Goal: Task Accomplishment & Management: Manage account settings

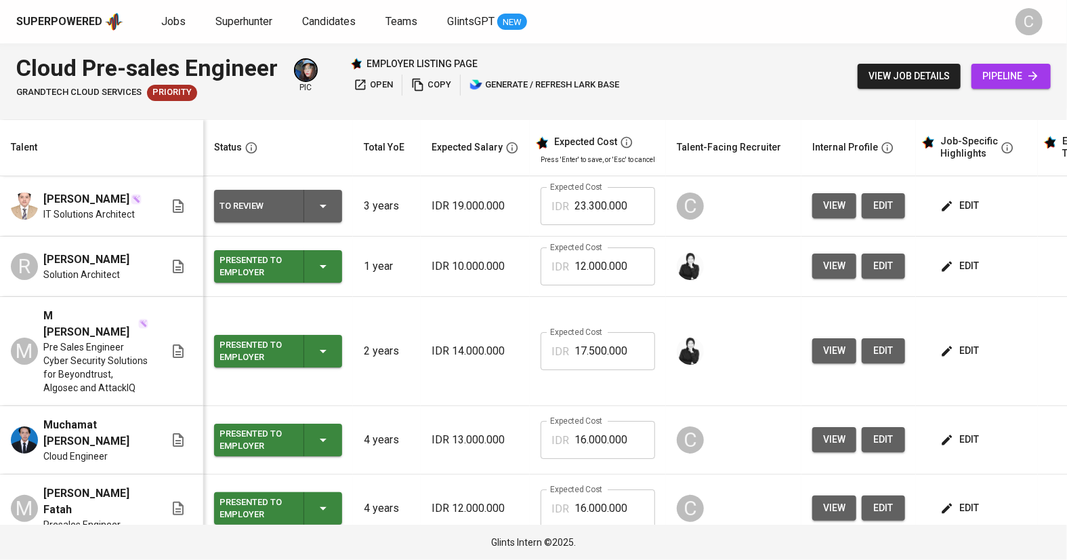
click at [965, 207] on span "edit" at bounding box center [961, 205] width 36 height 17
click at [883, 206] on span "edit" at bounding box center [884, 205] width 22 height 17
click at [617, 216] on input "23.300.000" at bounding box center [615, 206] width 81 height 38
click at [576, 209] on input "23.300.000" at bounding box center [615, 206] width 81 height 38
type input "20.000.000"
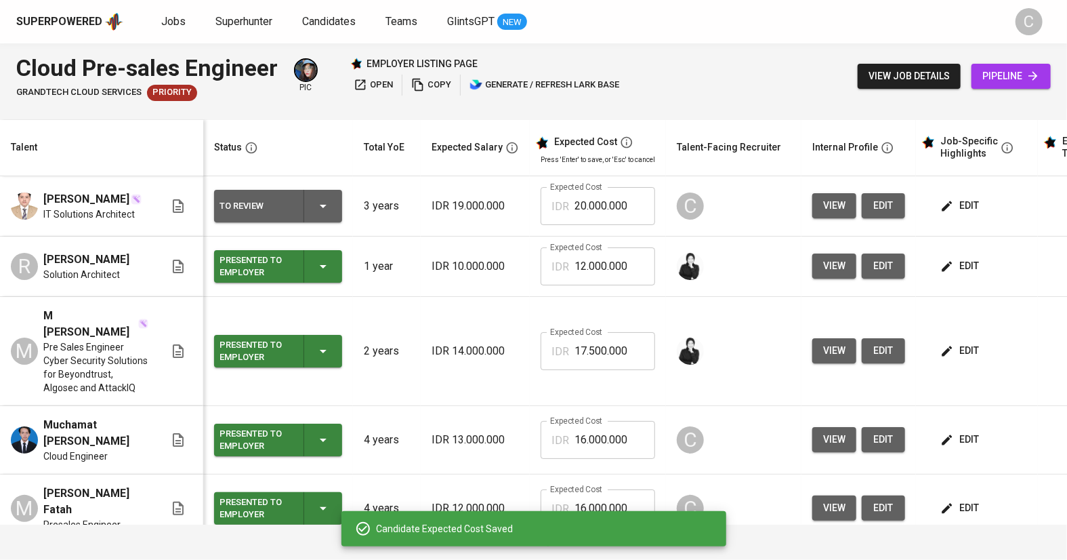
click at [973, 207] on span "edit" at bounding box center [961, 205] width 36 height 17
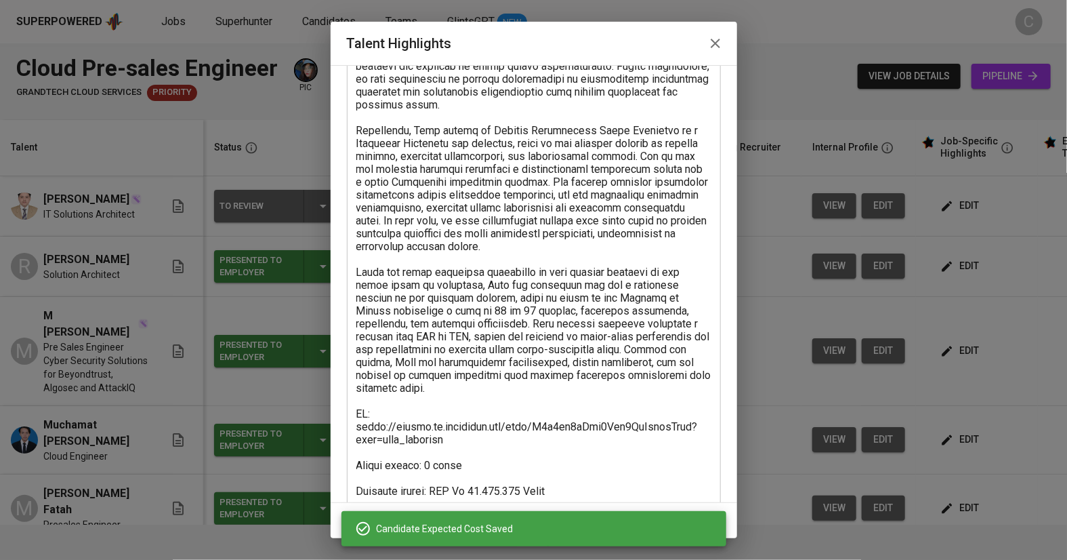
scroll to position [203, 0]
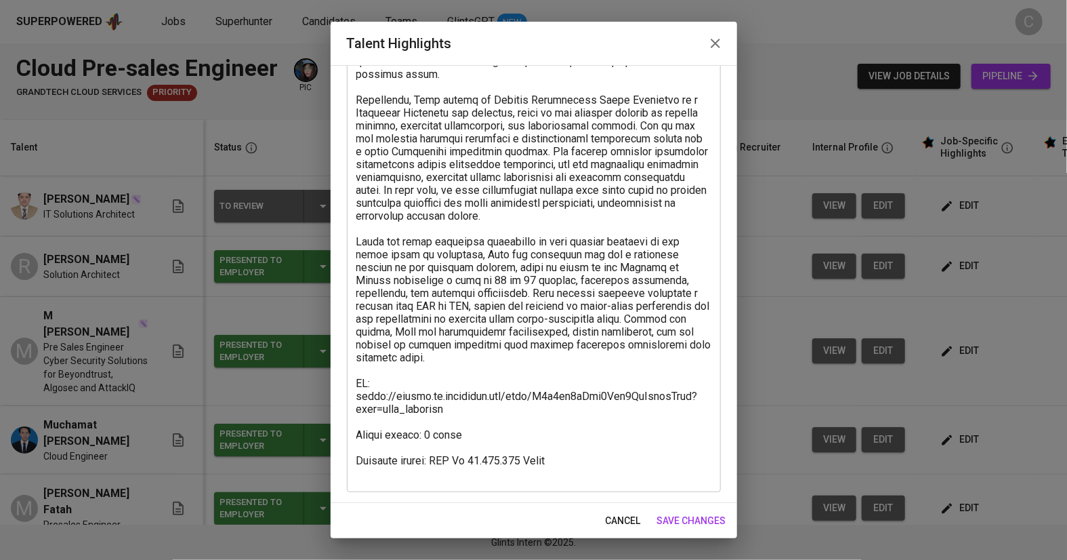
click at [487, 454] on textarea at bounding box center [533, 216] width 355 height 528
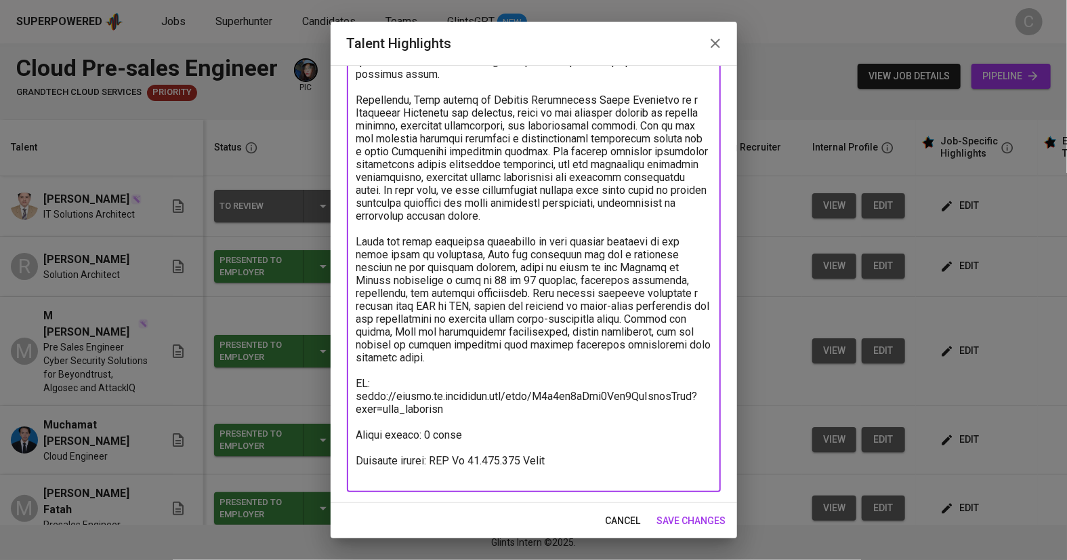
click at [487, 445] on textarea at bounding box center [533, 216] width 355 height 528
type textarea "Ekky is an IT Solutions Architect with experience in enterprise systems, presal…"
click at [712, 511] on button "save changes" at bounding box center [692, 520] width 80 height 25
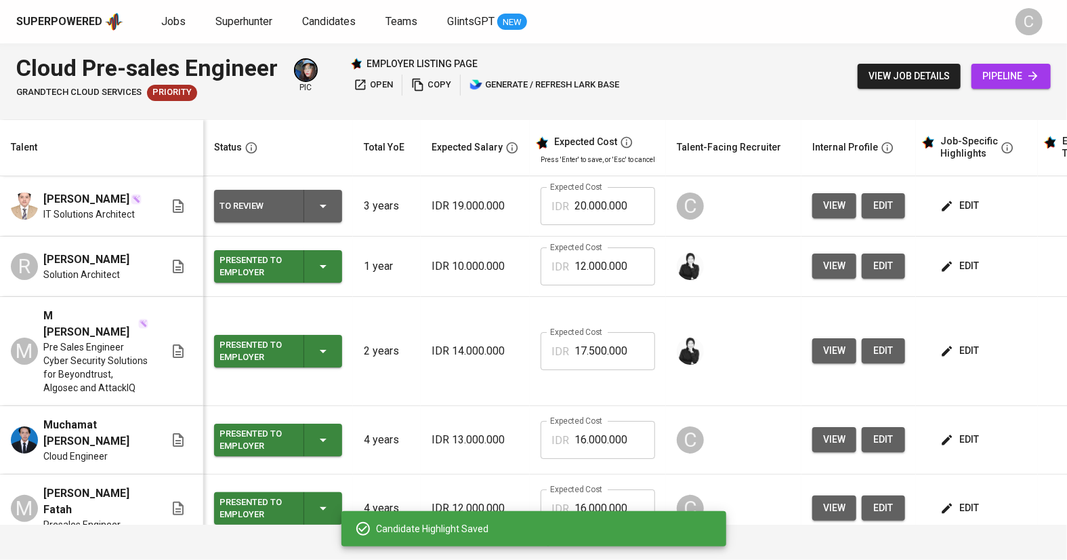
click at [965, 207] on span "edit" at bounding box center [961, 205] width 36 height 17
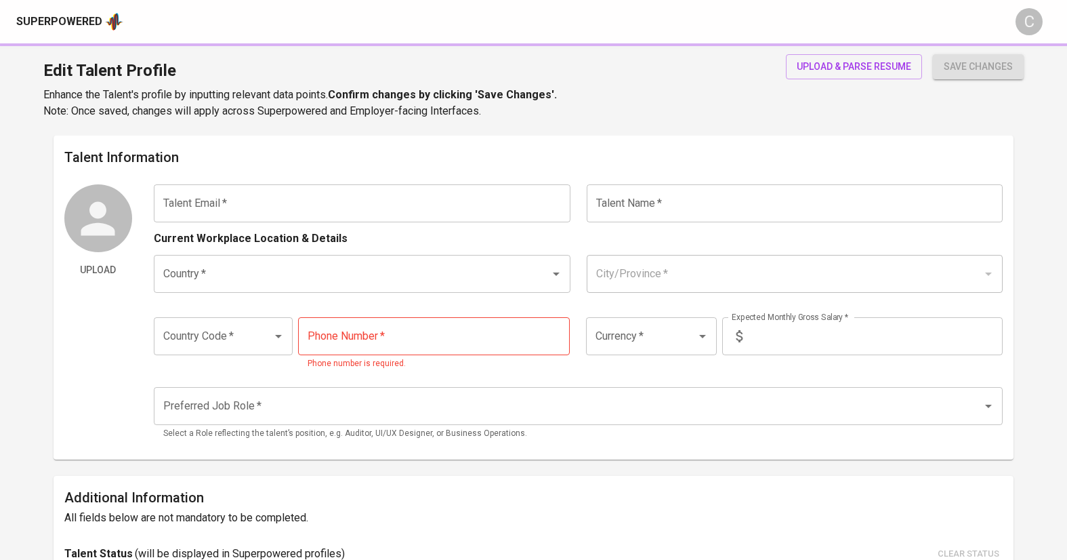
type input "ekkychandra98@gmail.com"
type input "[PERSON_NAME]"
type input "Indonesia"
type input "Jakarta Selatan, DKI Jakarta"
type input "+62"
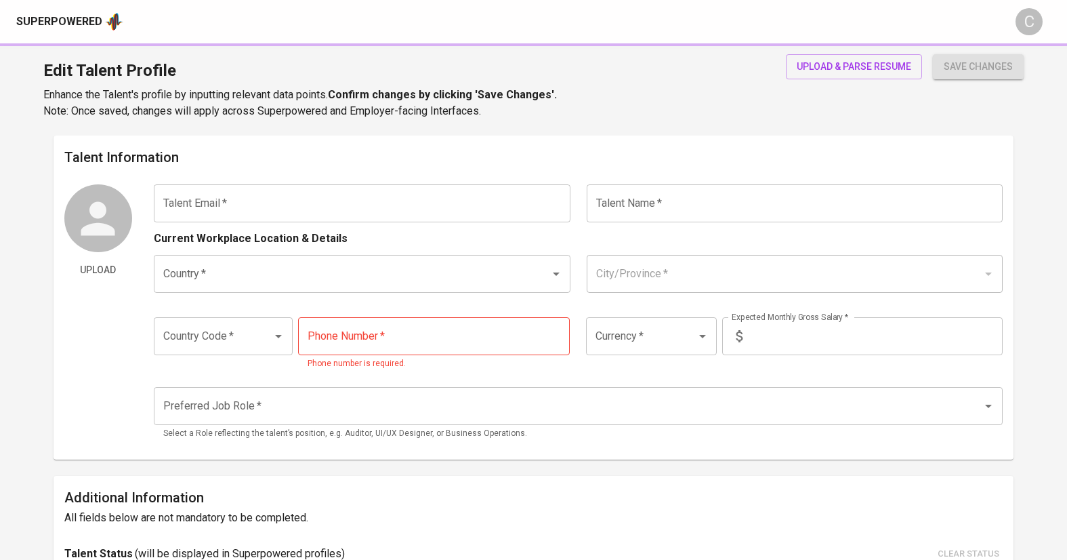
type input "812-3323-4484"
type input "IDR"
type input "Software Architect"
radio input "true"
type input "3"
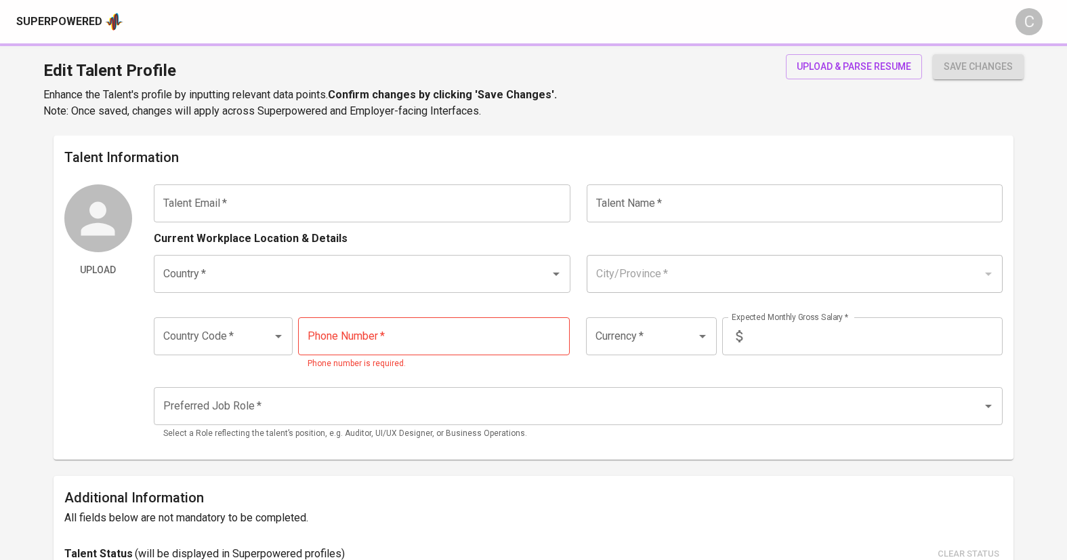
type input "1 Month"
type input "https://www.linkedin.com/in/ekky-chandra-wibowo-522b1b193/"
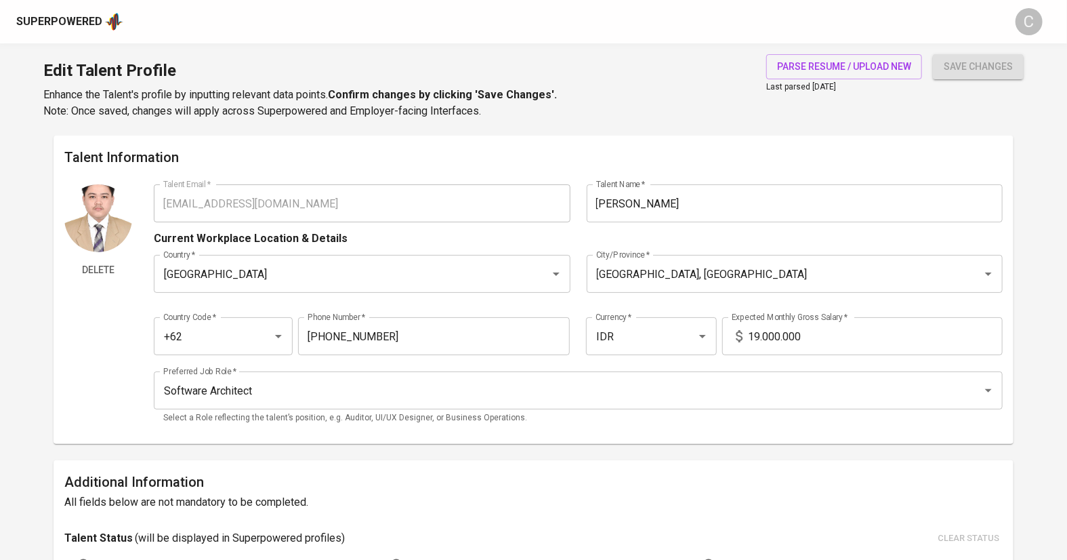
click at [758, 329] on input "19.000.000" at bounding box center [875, 336] width 255 height 38
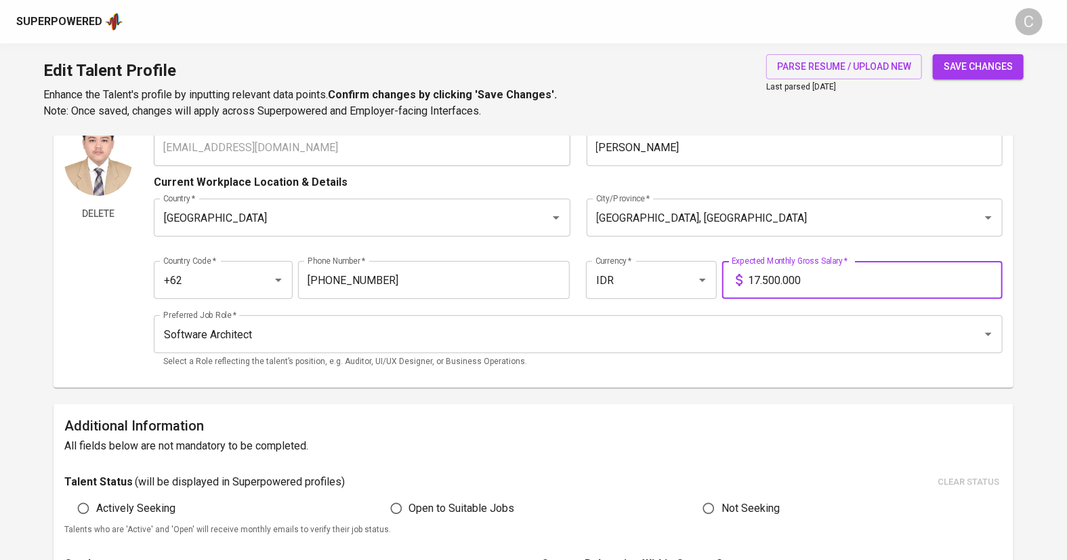
scroll to position [45, 0]
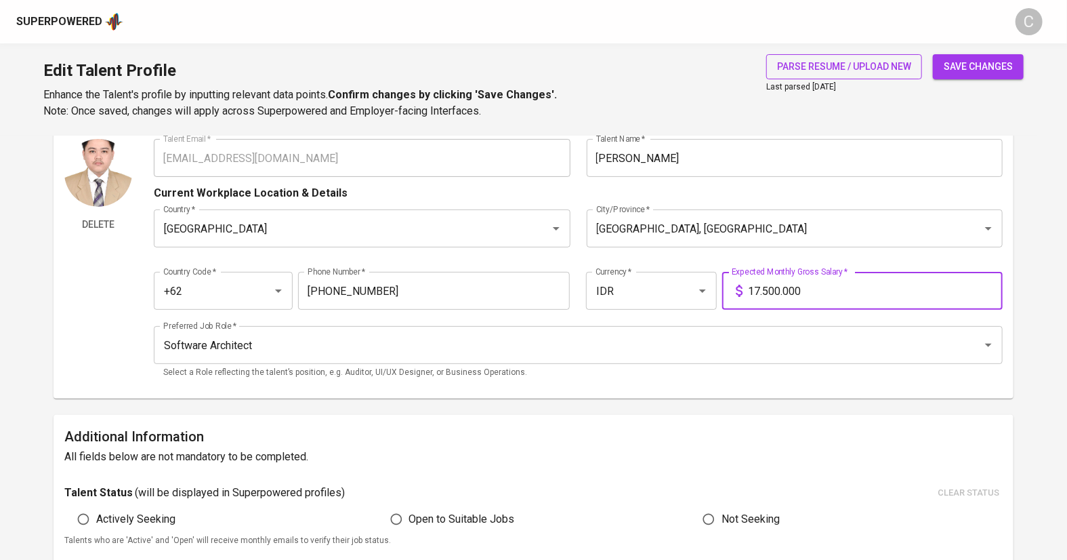
click at [998, 62] on span "save changes" at bounding box center [978, 66] width 69 height 17
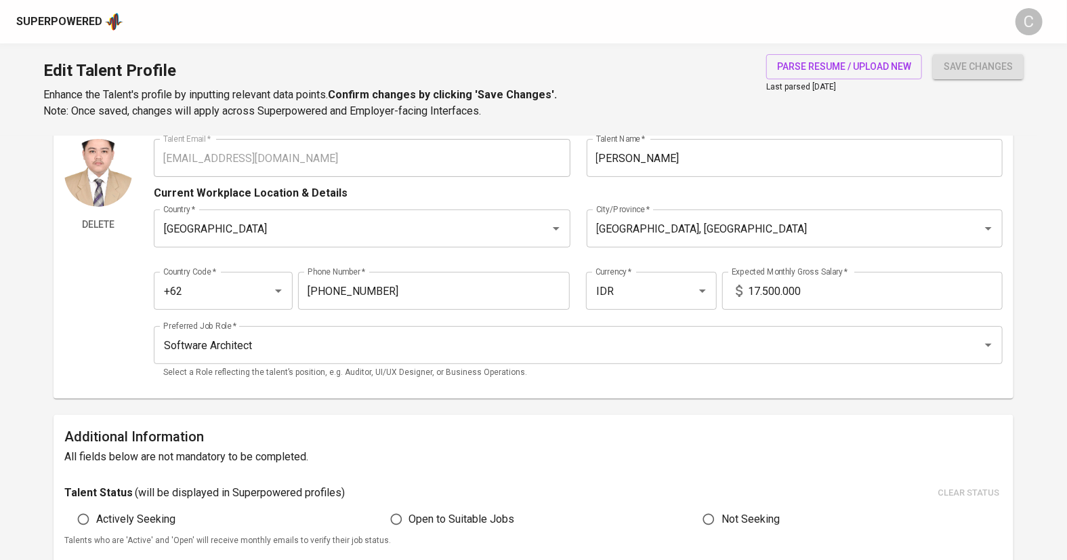
click at [775, 287] on input "17.500.000" at bounding box center [875, 291] width 255 height 38
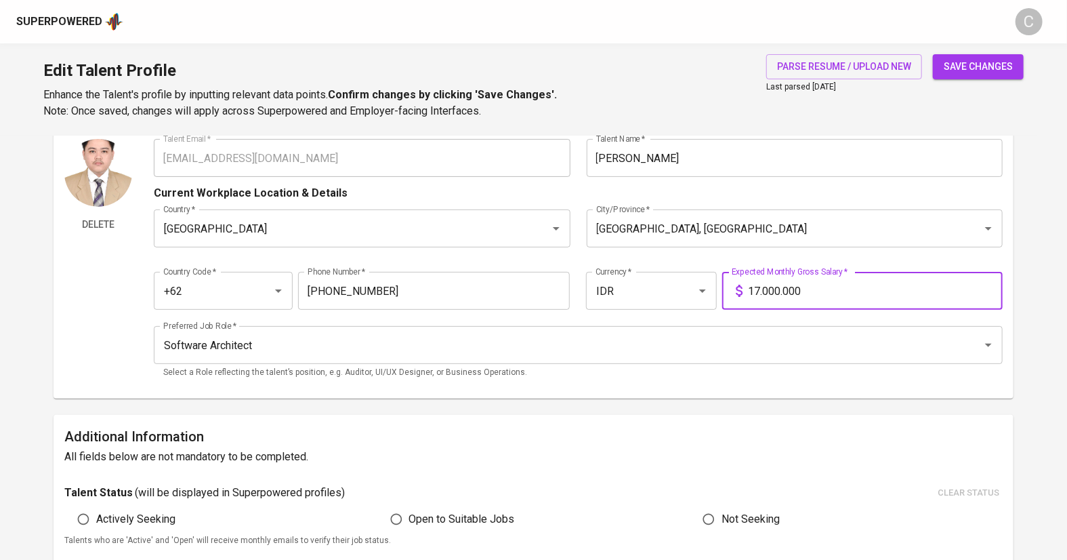
type input "17.000.000"
click at [998, 65] on span "save changes" at bounding box center [978, 66] width 69 height 17
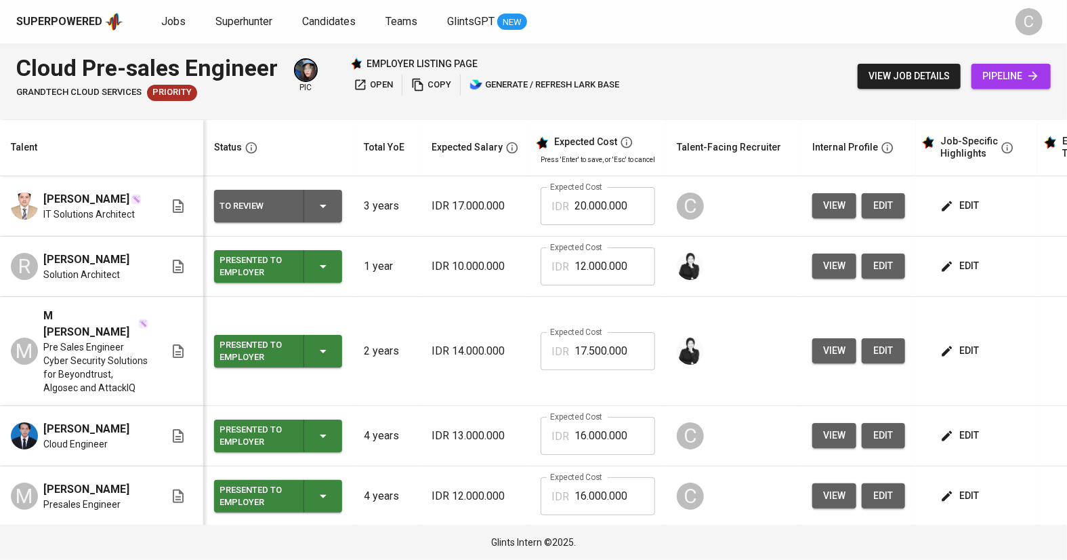
click at [322, 214] on icon "button" at bounding box center [323, 206] width 16 height 16
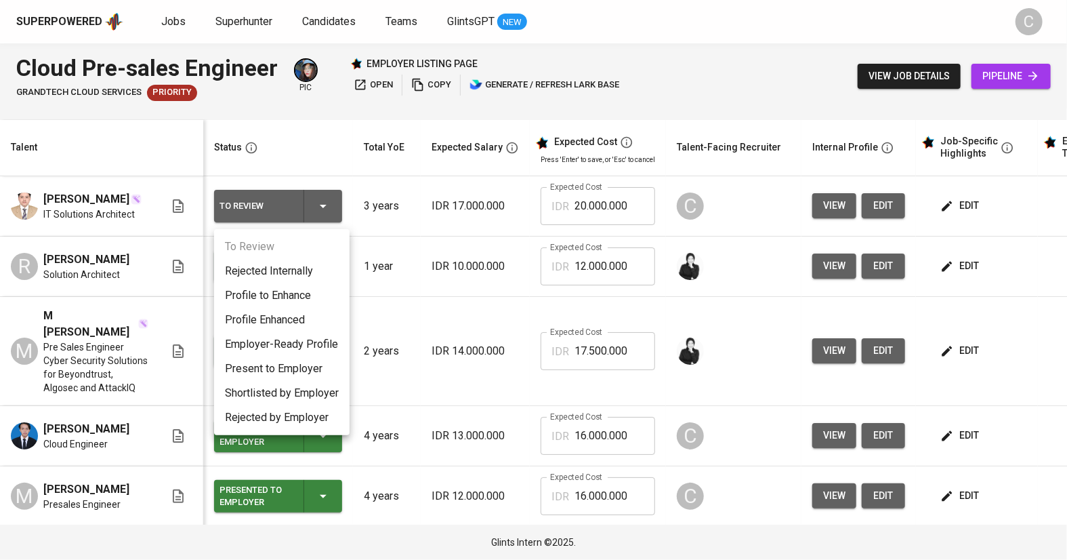
click at [304, 369] on li "Present to Employer" at bounding box center [282, 368] width 136 height 24
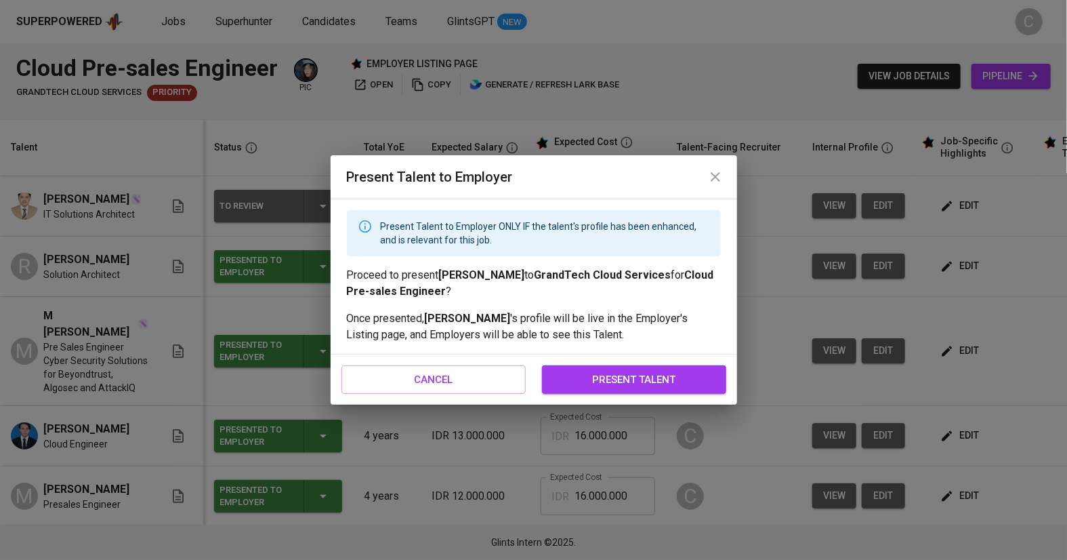
click at [651, 385] on span "present talent" at bounding box center [634, 380] width 155 height 18
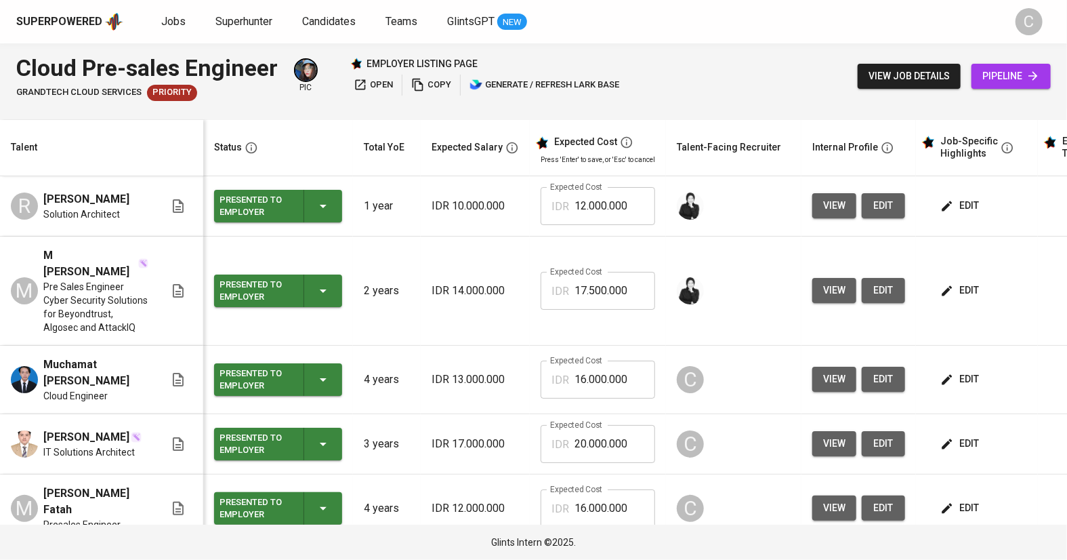
click at [1048, 0] on html "Superpowered Jobs Superhunter Candidates Teams GlintsGPT NEW C Cloud Pre-sales …" at bounding box center [533, 280] width 1067 height 560
